Goal: Check status: Check status

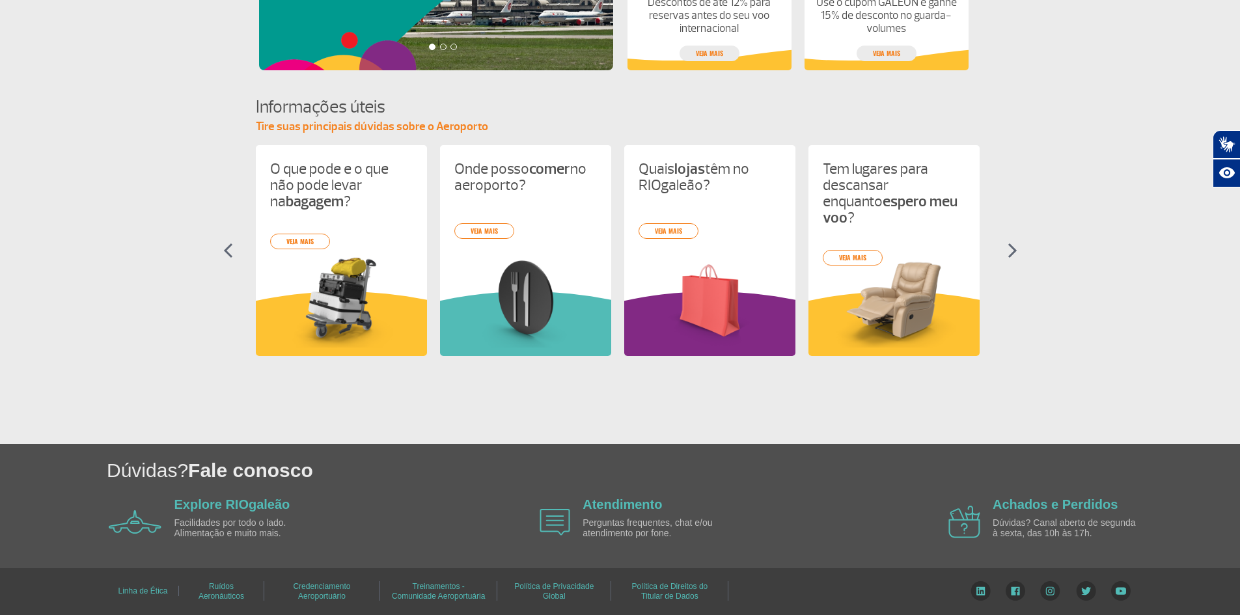
scroll to position [495, 0]
click at [1002, 249] on section "Informações úteis Tire suas principais dúvidas sobre o Aeroporto O que pode e o…" at bounding box center [620, 236] width 1240 height 284
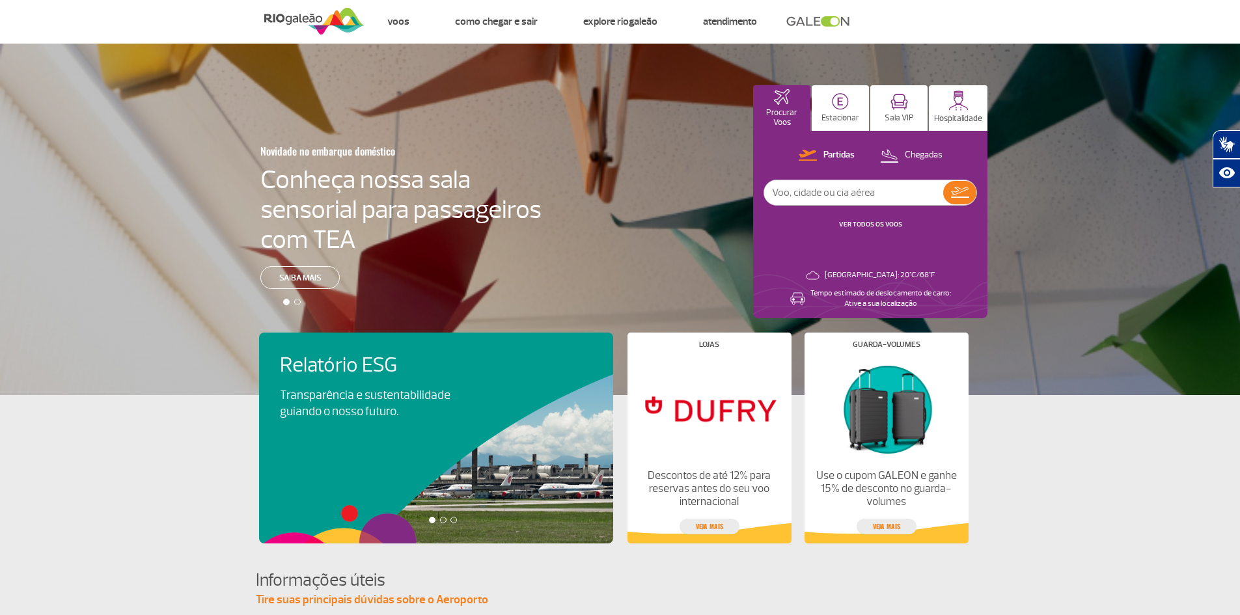
scroll to position [0, 0]
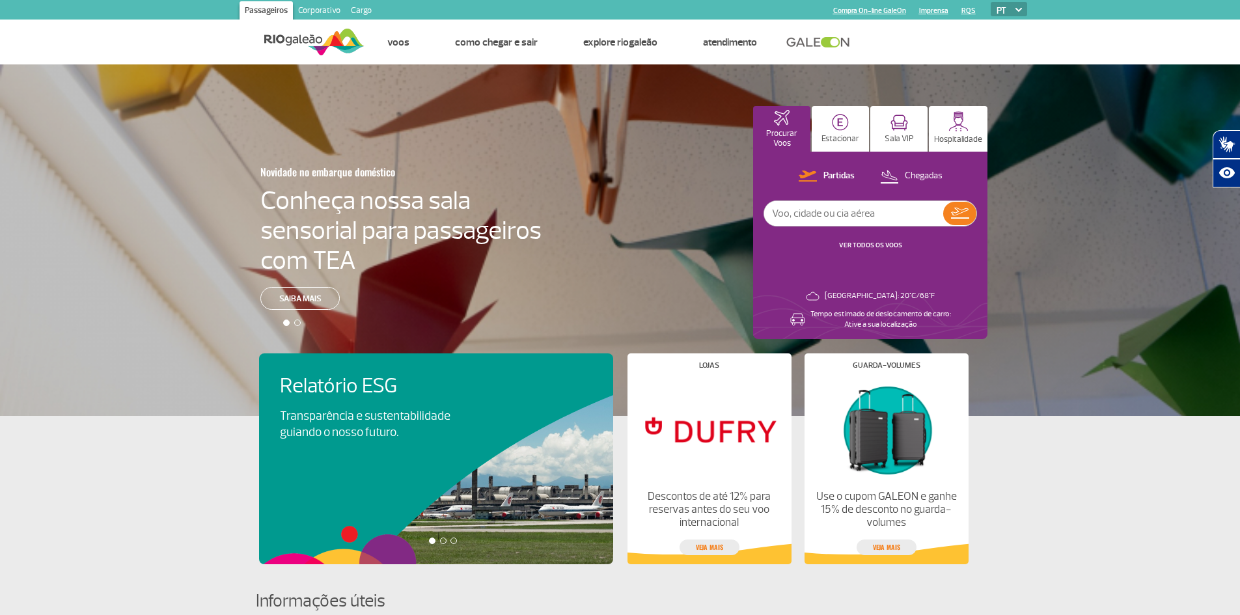
click at [850, 215] on input "text" at bounding box center [853, 213] width 179 height 25
click at [320, 10] on link "Corporativo" at bounding box center [319, 11] width 53 height 21
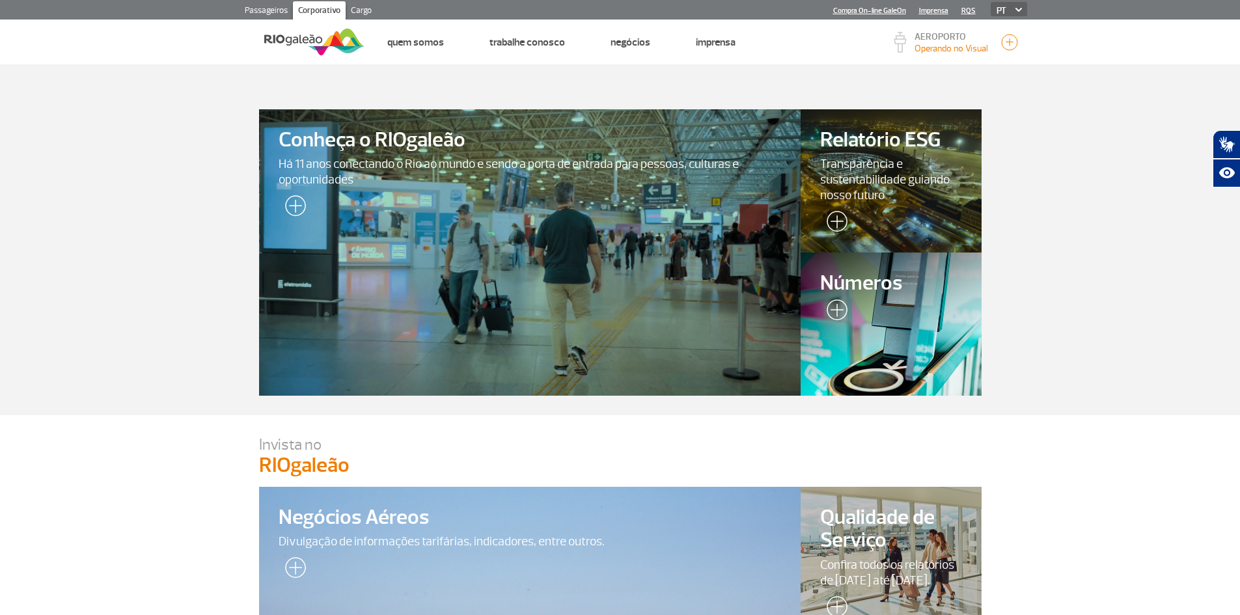
click at [356, 5] on link "Cargo" at bounding box center [361, 11] width 31 height 21
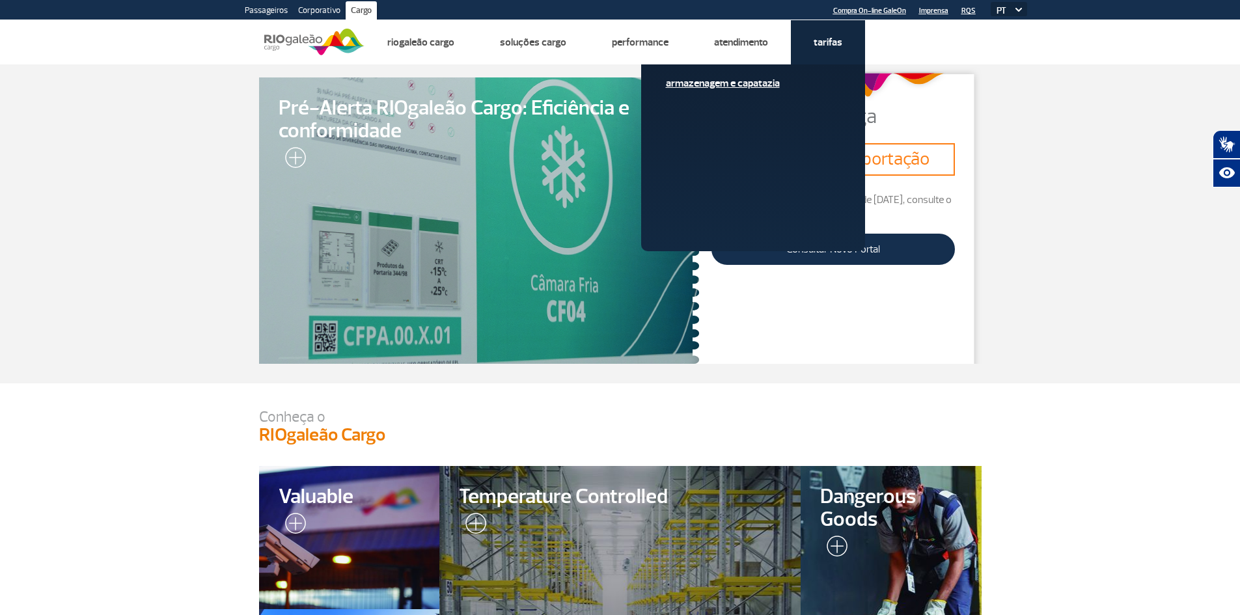
click at [722, 85] on link "Armazenagem e Capatazia" at bounding box center [753, 83] width 174 height 14
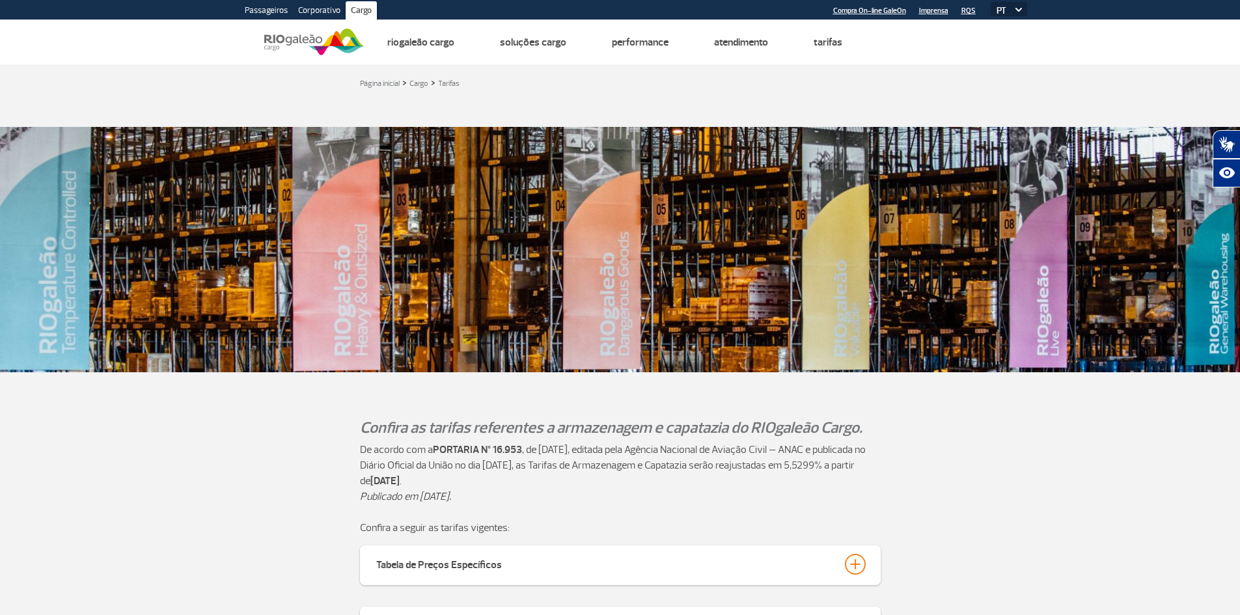
click at [305, 103] on div at bounding box center [620, 107] width 722 height 13
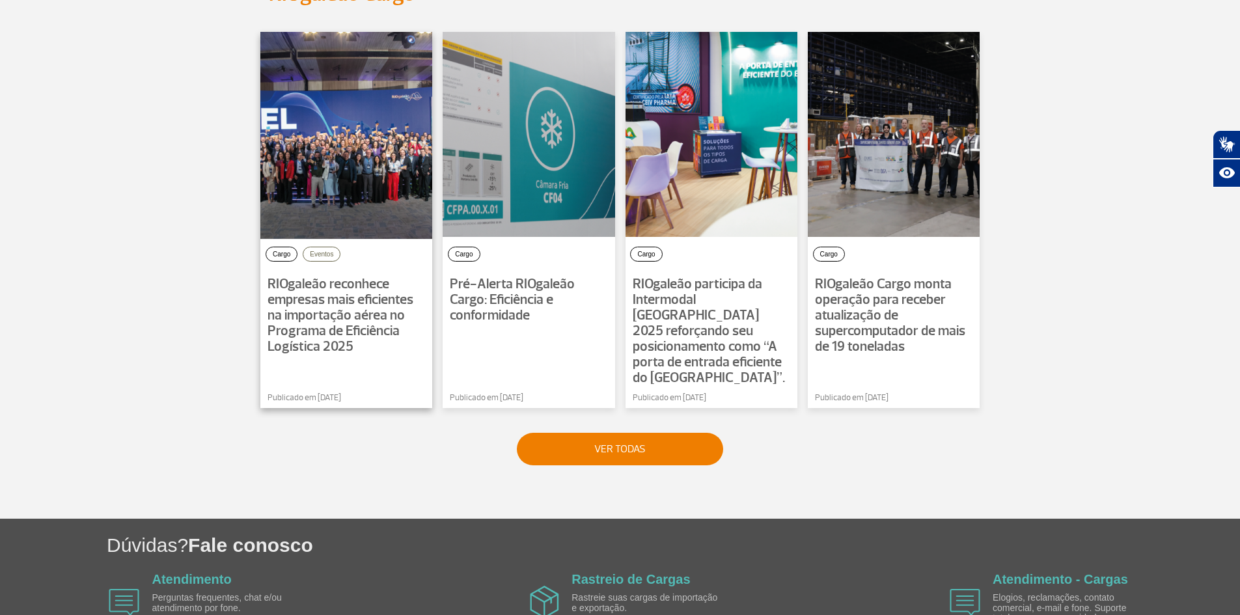
scroll to position [959, 0]
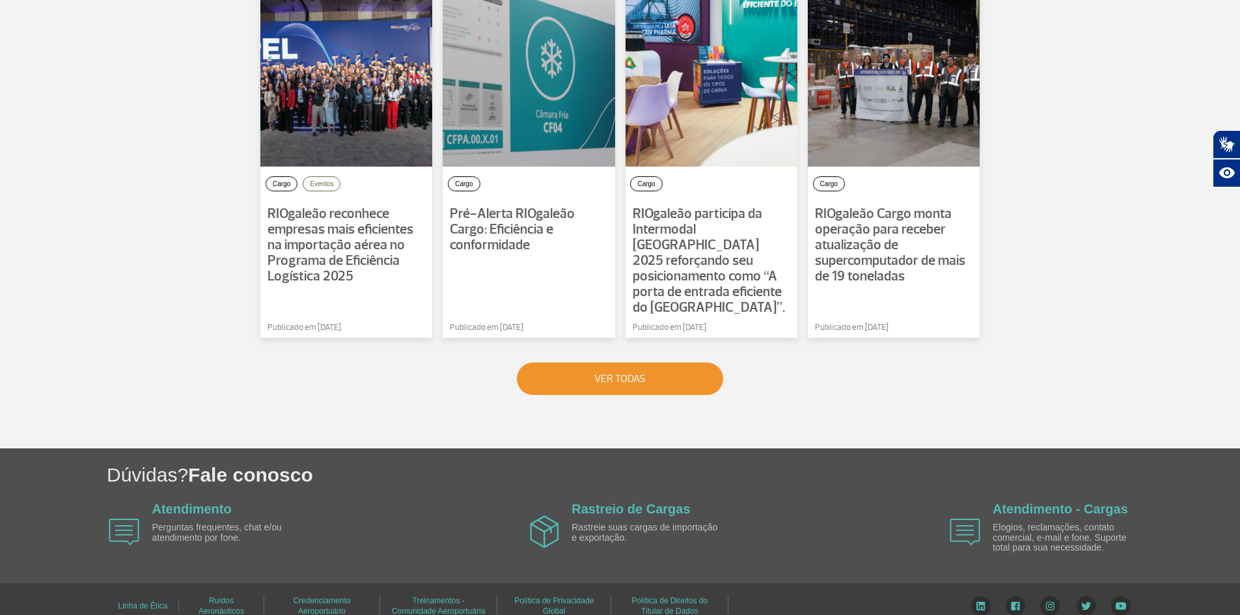
click at [646, 367] on button "VER TODAS" at bounding box center [620, 378] width 206 height 33
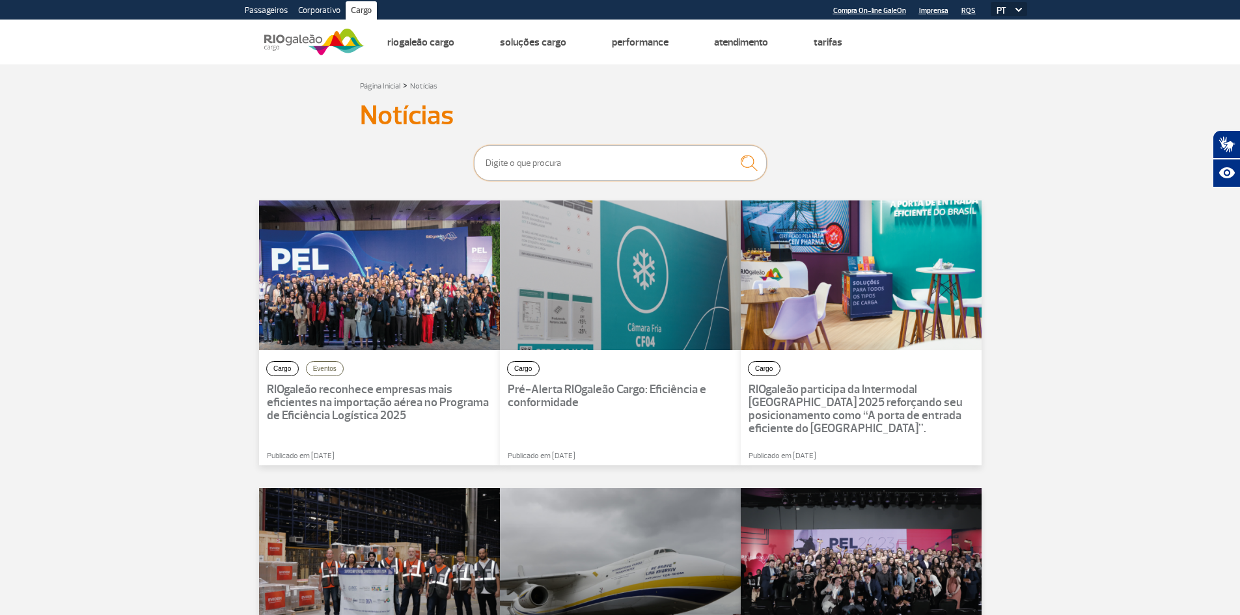
click at [594, 158] on input "text" at bounding box center [620, 163] width 293 height 36
click at [730, 148] on button "submit" at bounding box center [748, 162] width 37 height 29
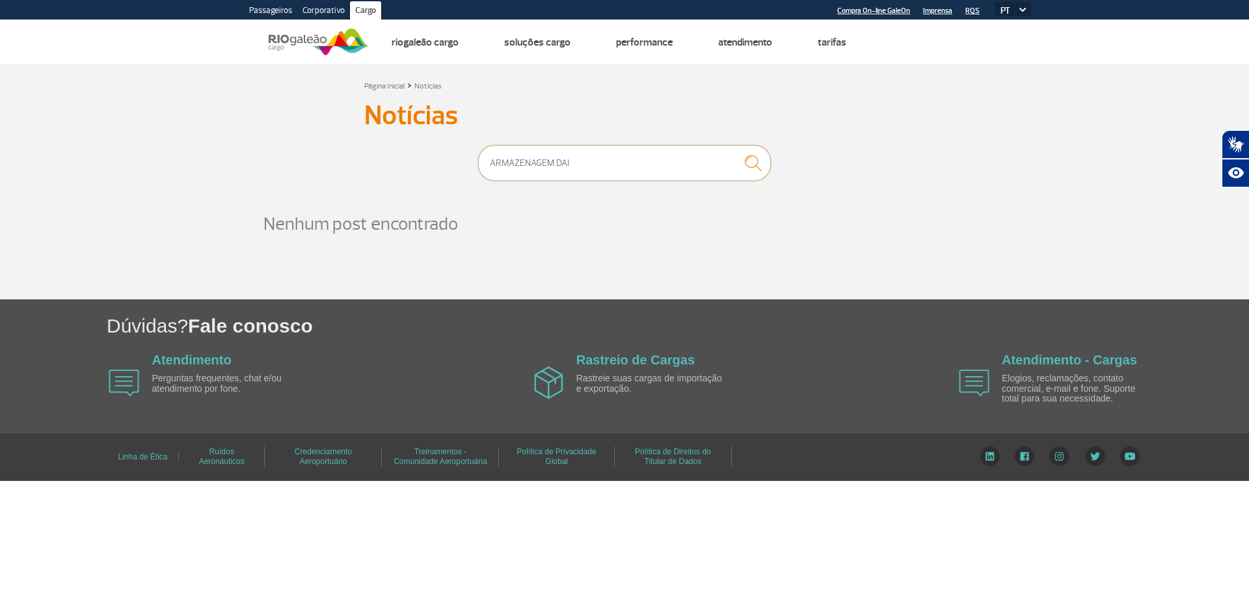
click at [553, 161] on input "ARMAZENAGEM DAI" at bounding box center [624, 163] width 293 height 36
click at [735, 148] on button "submit" at bounding box center [753, 162] width 37 height 29
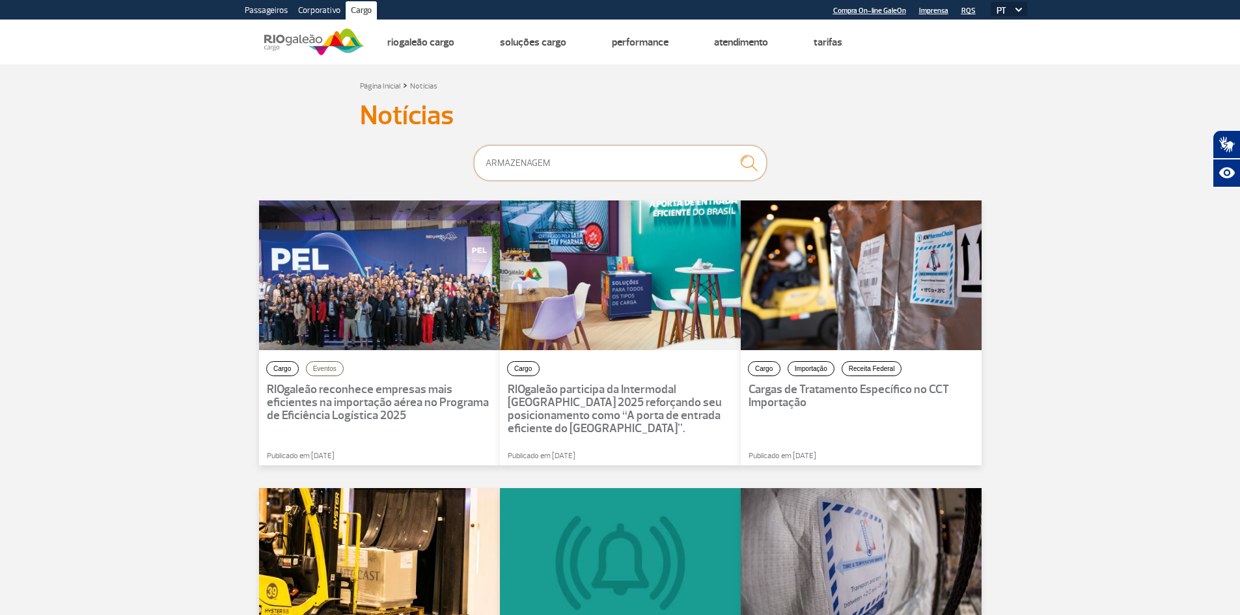
click at [602, 166] on input "ARMAZENAGEM" at bounding box center [620, 163] width 293 height 36
click at [602, 165] on input "ARMAZENAGEM" at bounding box center [620, 163] width 293 height 36
click at [730, 148] on button "submit" at bounding box center [748, 162] width 37 height 29
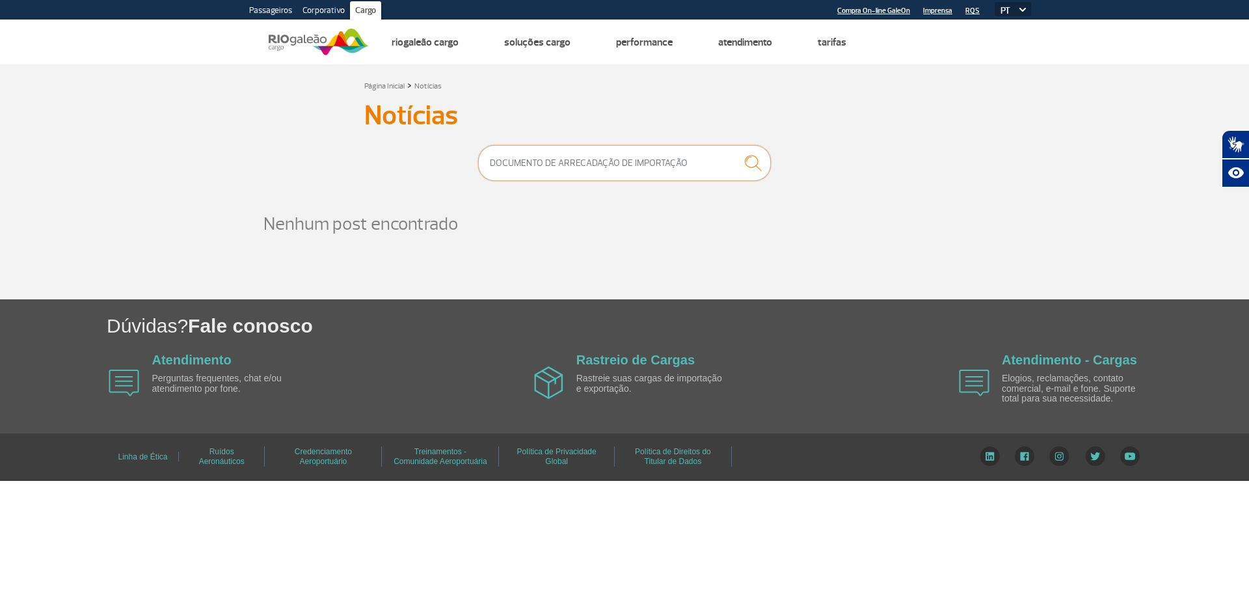
drag, startPoint x: 684, startPoint y: 164, endPoint x: 455, endPoint y: 150, distance: 228.8
click at [459, 150] on form "DOCUMENTO DE ARRECADAÇÃO DE IMPORTAÇÃO" at bounding box center [624, 163] width 521 height 36
type input "DAI"
click at [735, 148] on button "submit" at bounding box center [753, 162] width 37 height 29
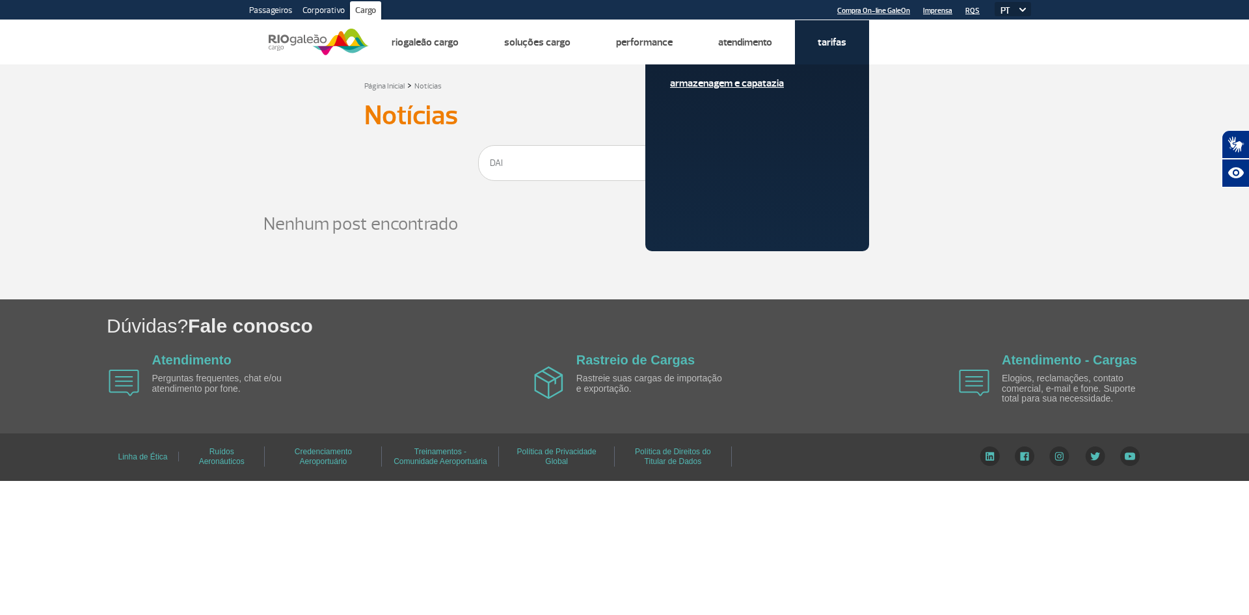
click at [750, 85] on link "Armazenagem e Capatazia" at bounding box center [757, 83] width 174 height 14
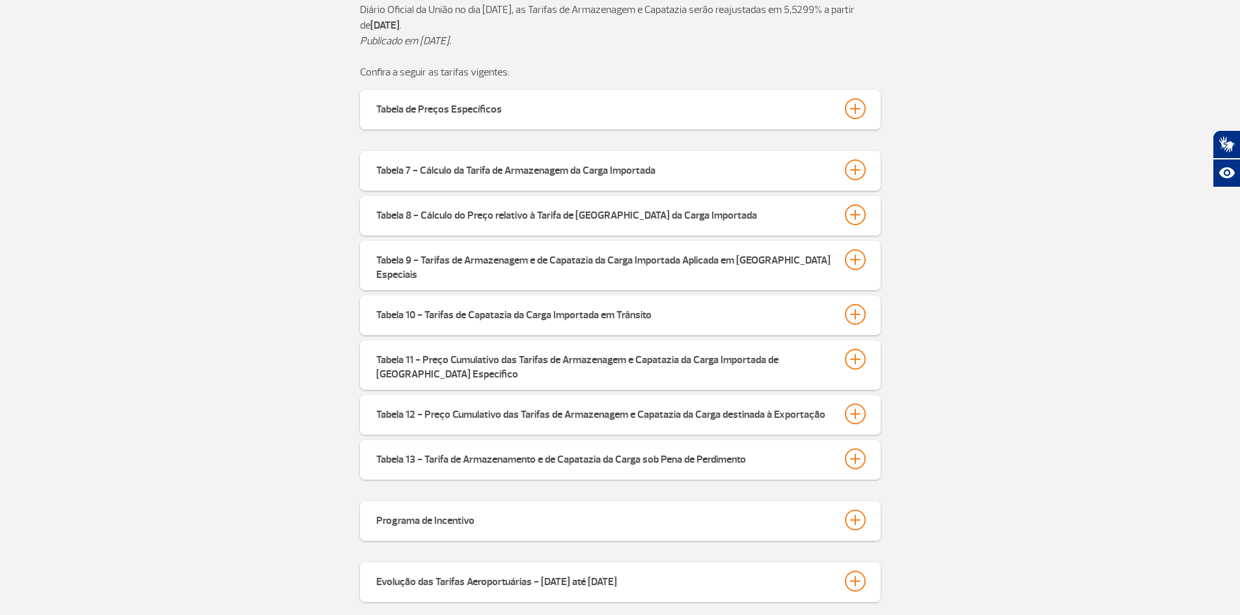
scroll to position [667, 0]
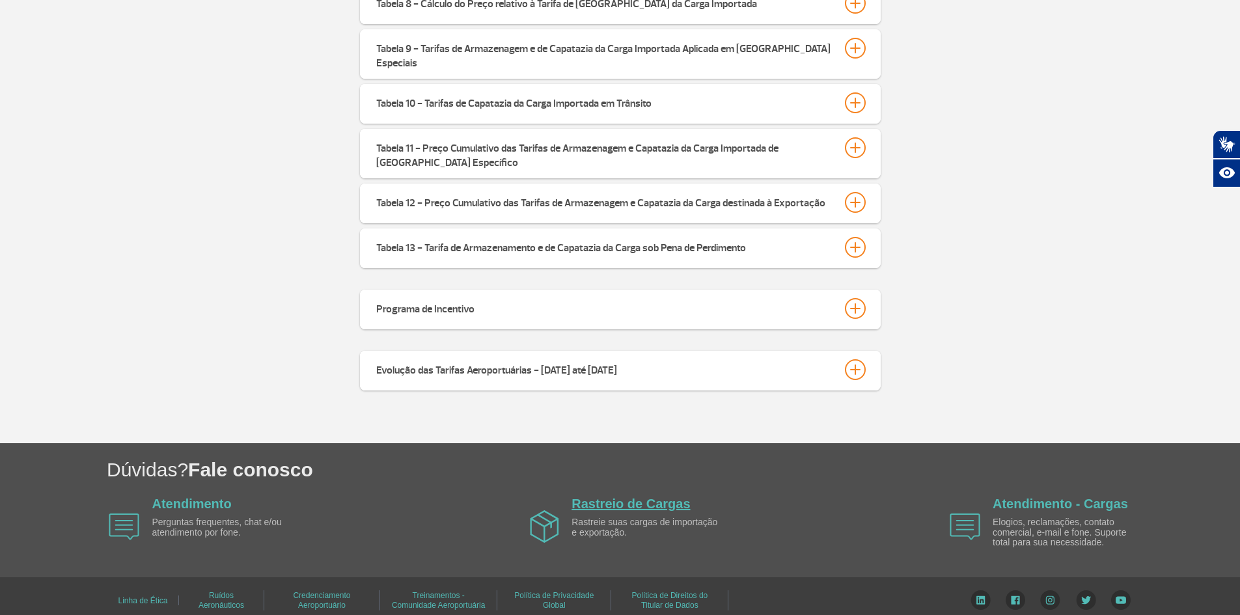
click at [630, 496] on link "Rastreio de Cargas" at bounding box center [630, 503] width 118 height 14
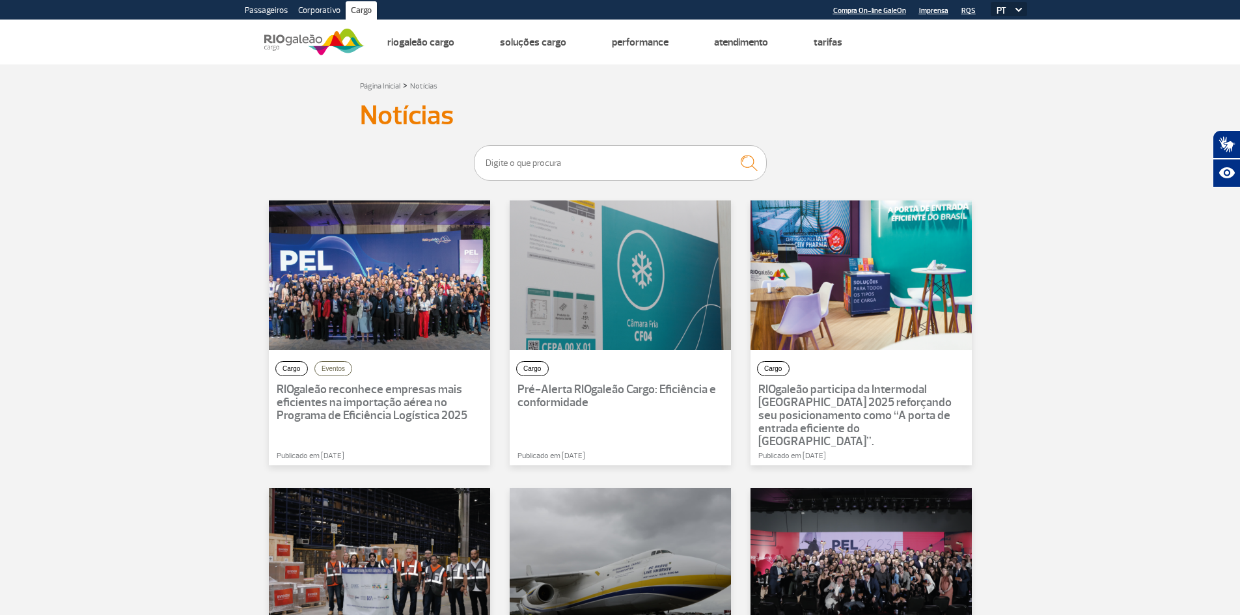
click at [306, 6] on link "Corporativo" at bounding box center [319, 11] width 53 height 21
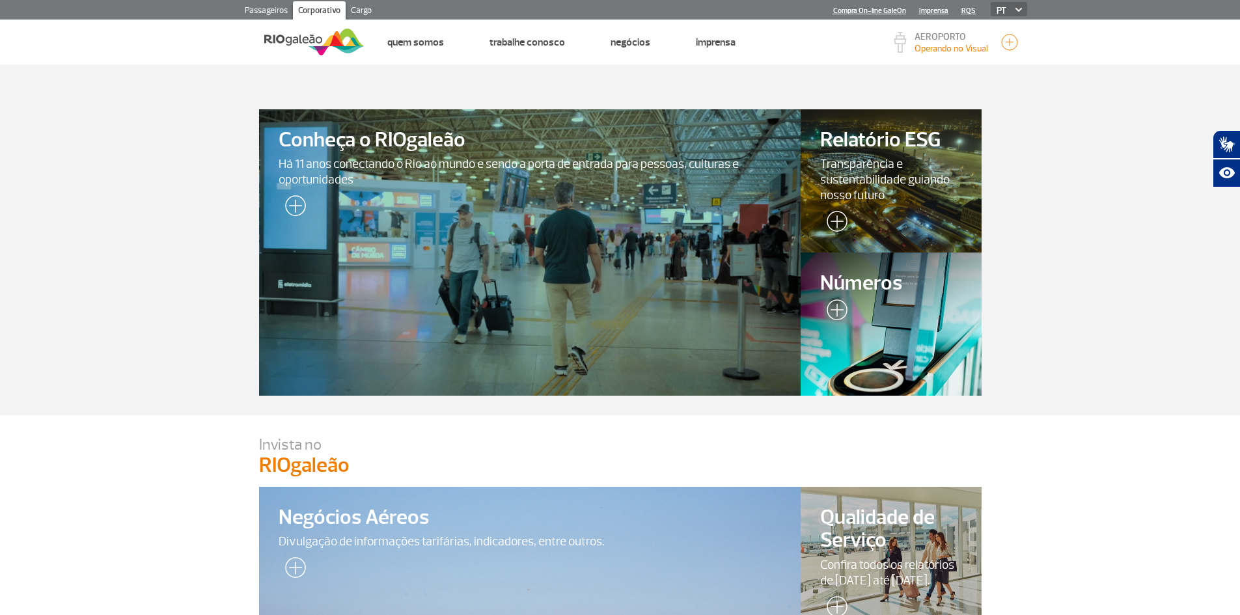
click at [366, 10] on link "Cargo" at bounding box center [361, 11] width 31 height 21
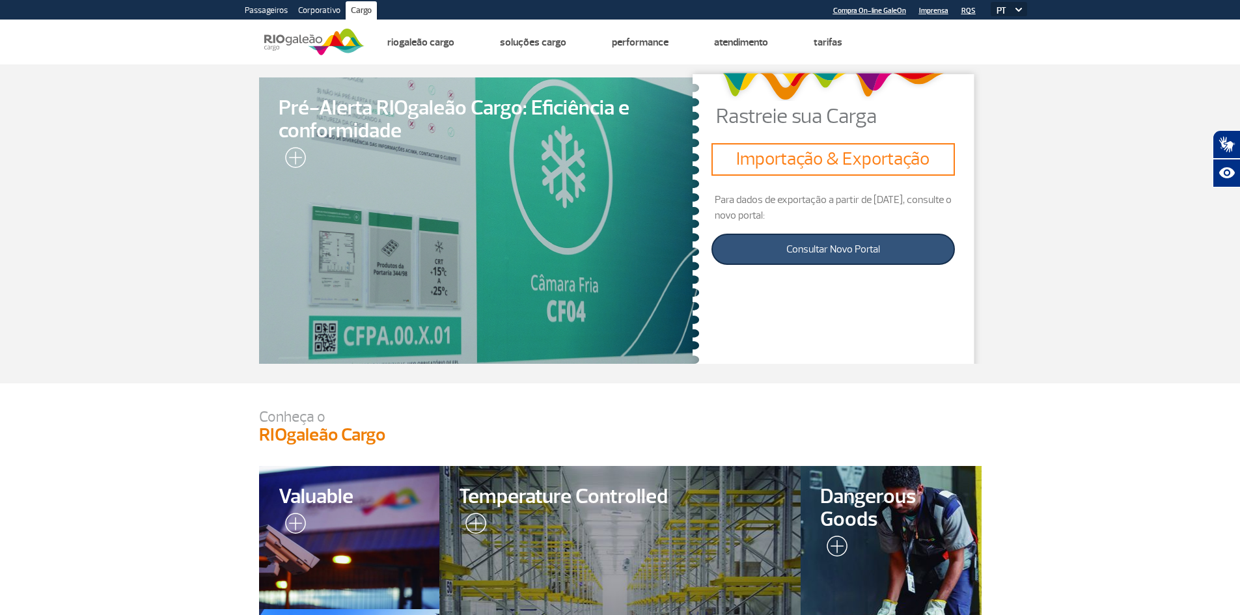
click at [843, 257] on link "Consultar Novo Portal" at bounding box center [832, 249] width 243 height 31
click at [1008, 236] on section "Pré-Alerta RIOgaleão Cargo: Eficiência e conformidade Rastreie sua Carga Import…" at bounding box center [620, 223] width 1240 height 319
click at [1010, 191] on section "Pré-Alerta RIOgaleão Cargo: Eficiência e conformidade Rastreie sua Carga Import…" at bounding box center [620, 223] width 1240 height 319
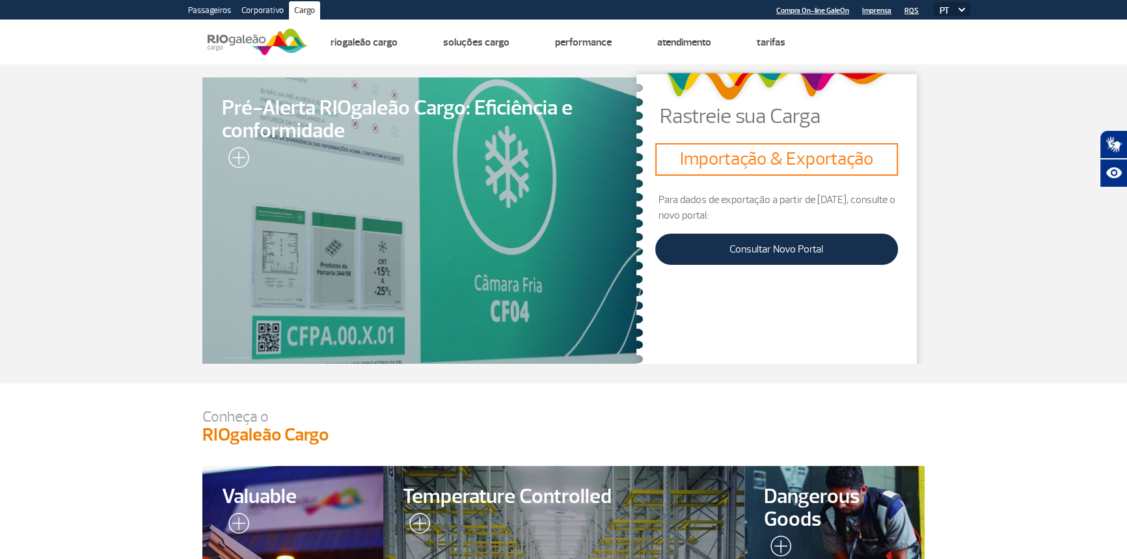
click at [923, 150] on div "Rastreie sua Carga Importação & Exportação Para dados de exportação a partir de…" at bounding box center [777, 214] width 296 height 297
click at [971, 120] on section "Pré-Alerta RIOgaleão Cargo: Eficiência e conformidade Rastreie sua Carga Import…" at bounding box center [563, 223] width 1127 height 319
click at [997, 113] on section "Pré-Alerta RIOgaleão Cargo: Eficiência e conformidade Rastreie sua Carga Import…" at bounding box center [563, 223] width 1127 height 319
